Goal: Transaction & Acquisition: Download file/media

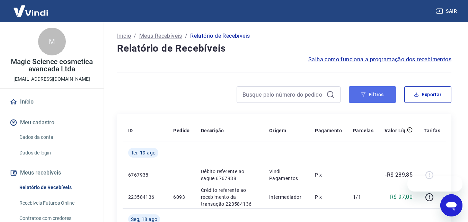
click at [365, 95] on icon "button" at bounding box center [363, 94] width 5 height 5
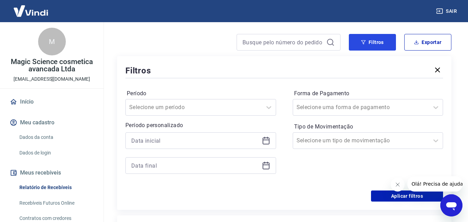
scroll to position [69, 0]
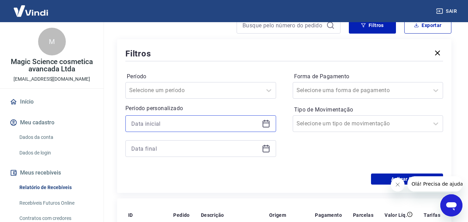
click at [195, 122] on input at bounding box center [195, 123] width 128 height 10
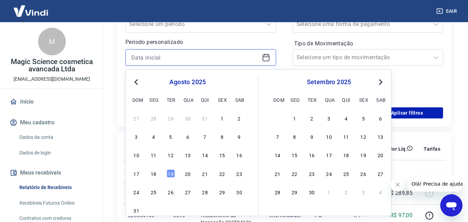
scroll to position [139, 0]
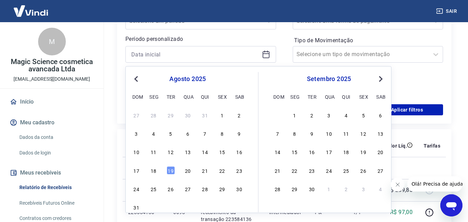
click at [135, 77] on button "Previous Month" at bounding box center [136, 79] width 8 height 8
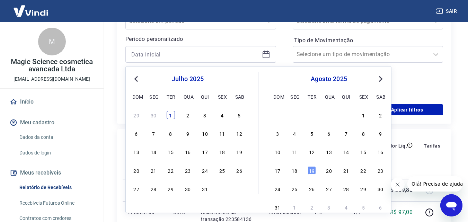
click at [171, 112] on div "1" at bounding box center [171, 115] width 8 height 8
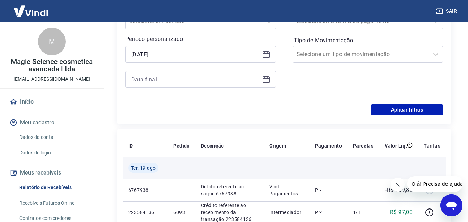
type input "[DATE]"
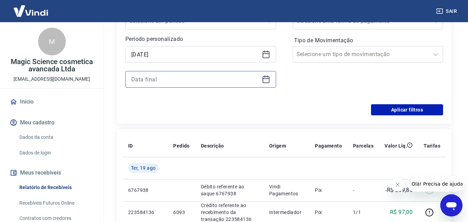
click at [239, 78] on input at bounding box center [195, 79] width 128 height 10
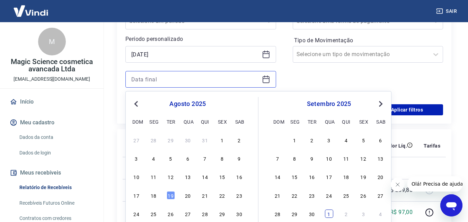
scroll to position [173, 0]
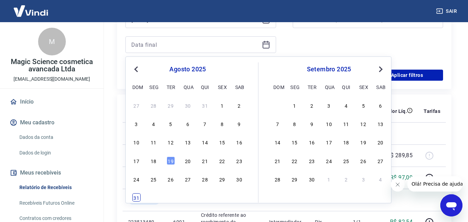
click at [134, 196] on div "31" at bounding box center [136, 197] width 8 height 8
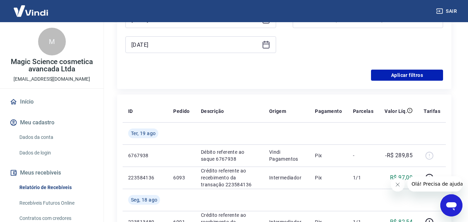
type input "[DATE]"
click at [410, 79] on button "Aplicar filtros" at bounding box center [407, 75] width 72 height 11
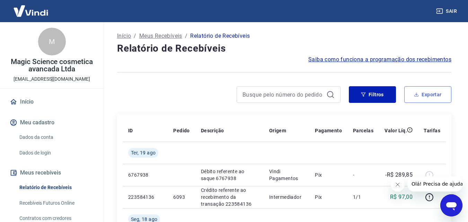
click at [417, 94] on icon "button" at bounding box center [416, 93] width 0 height 3
type input "[DATE]"
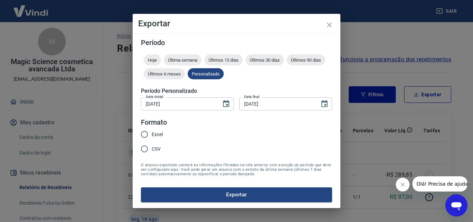
click at [153, 134] on span "Excel" at bounding box center [157, 134] width 11 height 7
click at [152, 134] on input "Excel" at bounding box center [144, 134] width 15 height 15
radio input "true"
click at [189, 197] on button "Exportar" at bounding box center [236, 194] width 191 height 15
